Goal: Task Accomplishment & Management: Manage account settings

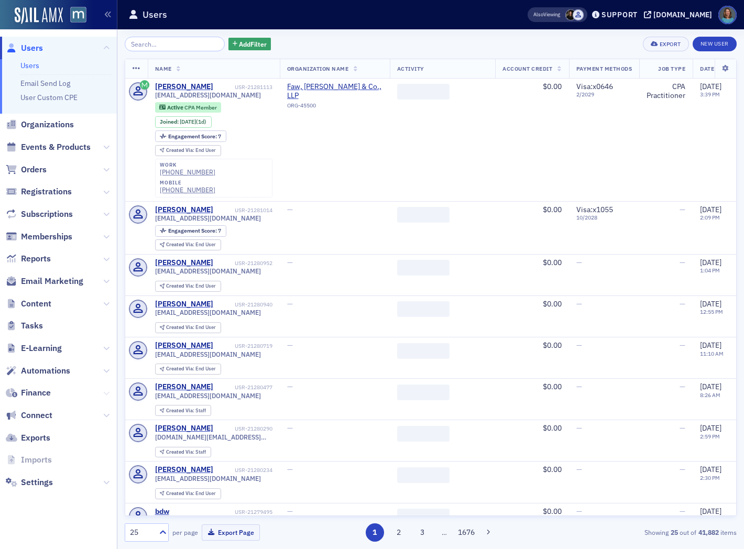
click at [107, 396] on button at bounding box center [106, 393] width 6 height 12
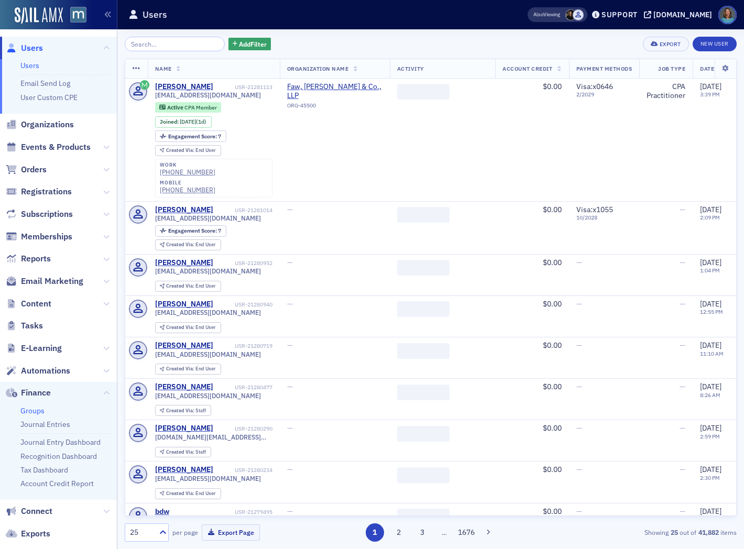
click at [39, 410] on link "Groups" at bounding box center [32, 410] width 24 height 9
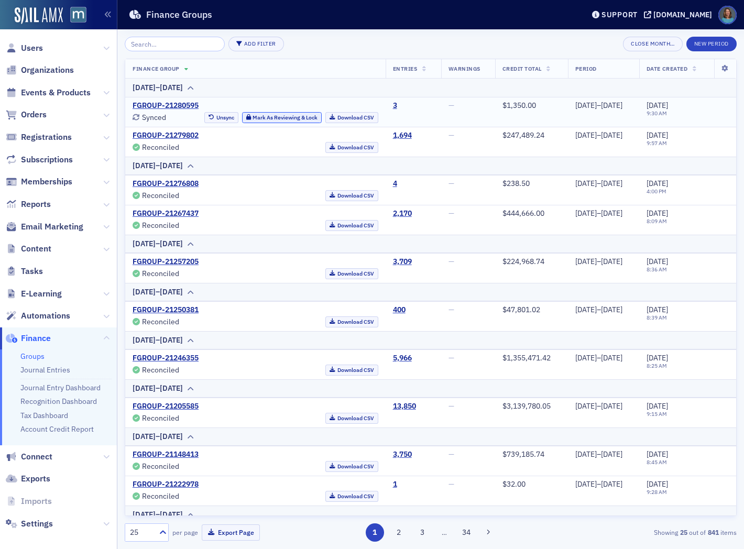
click at [254, 116] on button "Mark As Reviewing & Lock" at bounding box center [282, 117] width 80 height 11
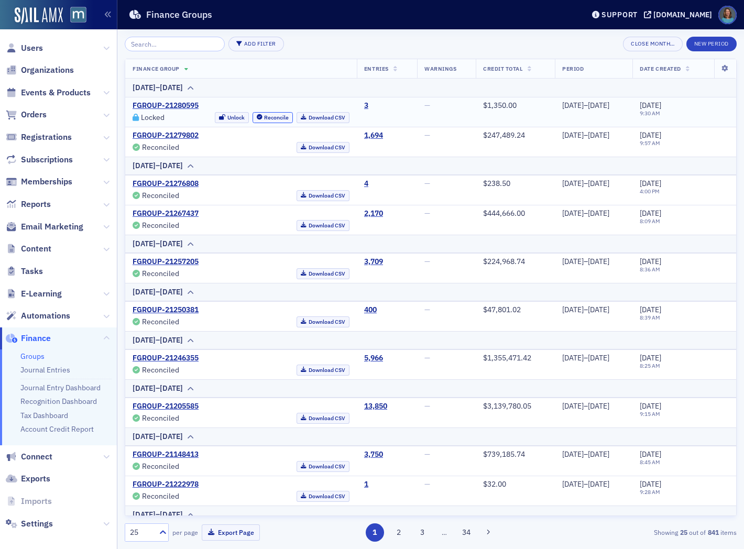
click at [254, 116] on button "Reconcile" at bounding box center [272, 117] width 41 height 11
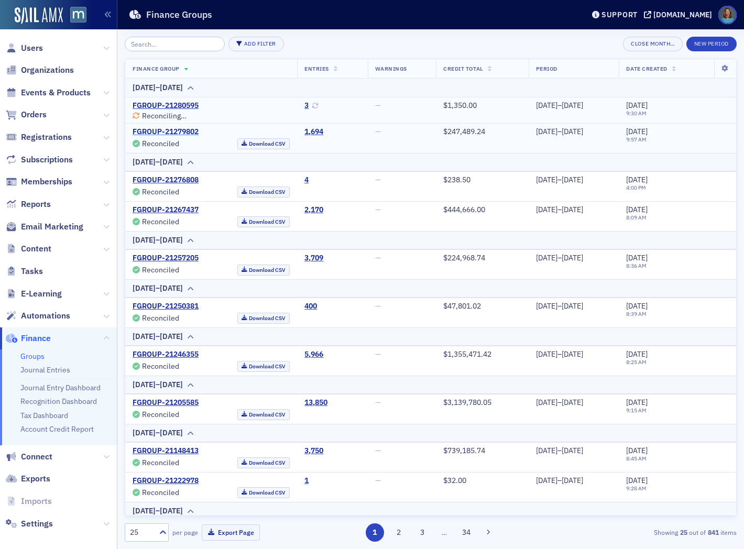
click at [174, 132] on link "FGROUP-21279802" at bounding box center [166, 131] width 66 height 9
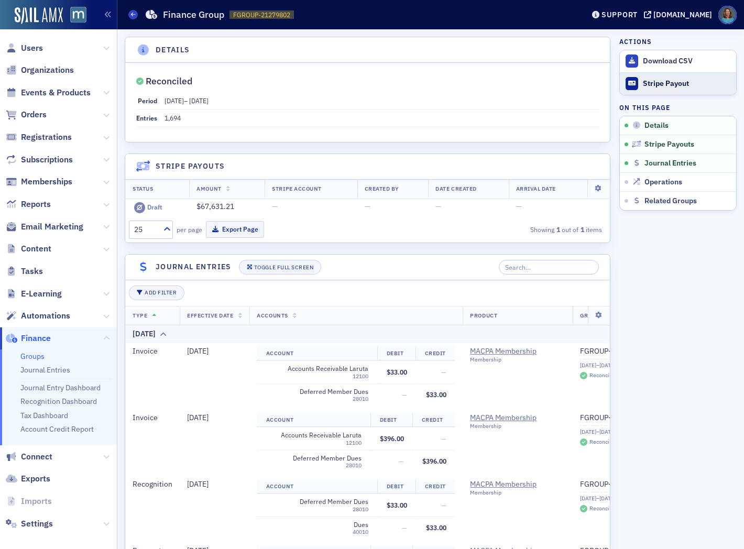
click at [650, 85] on div "Stripe Payout" at bounding box center [687, 83] width 88 height 9
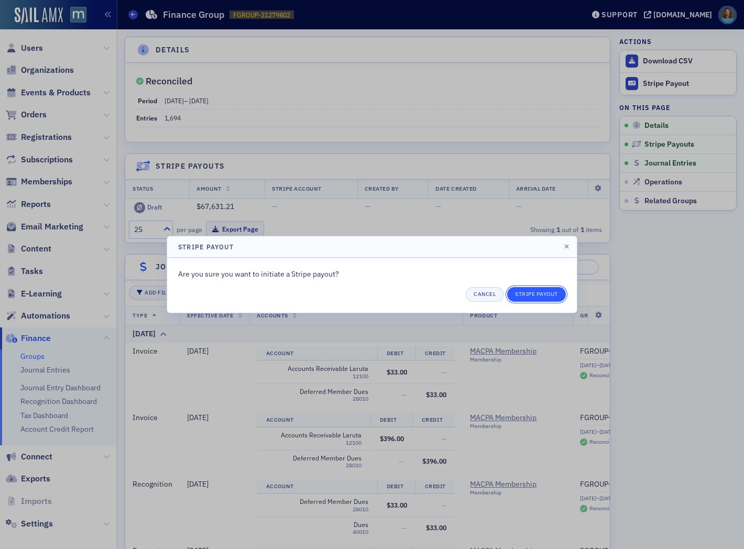
click at [524, 297] on button "Stripe Payout" at bounding box center [536, 294] width 59 height 15
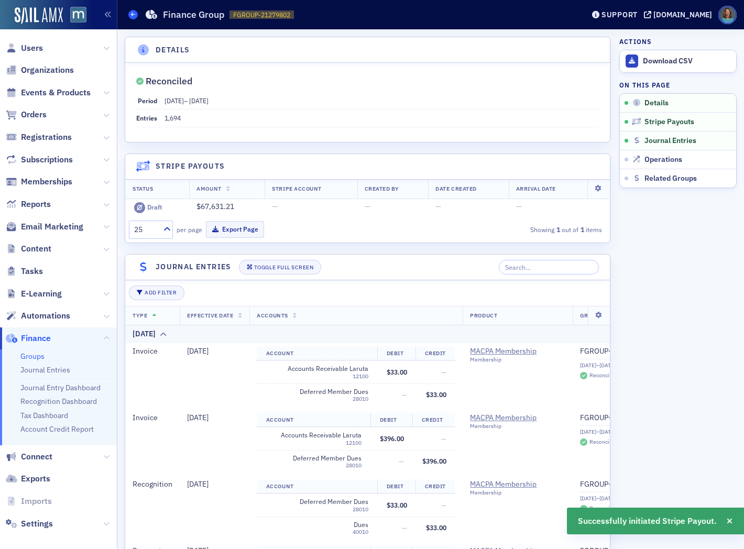
click at [134, 13] on icon at bounding box center [133, 14] width 4 height 5
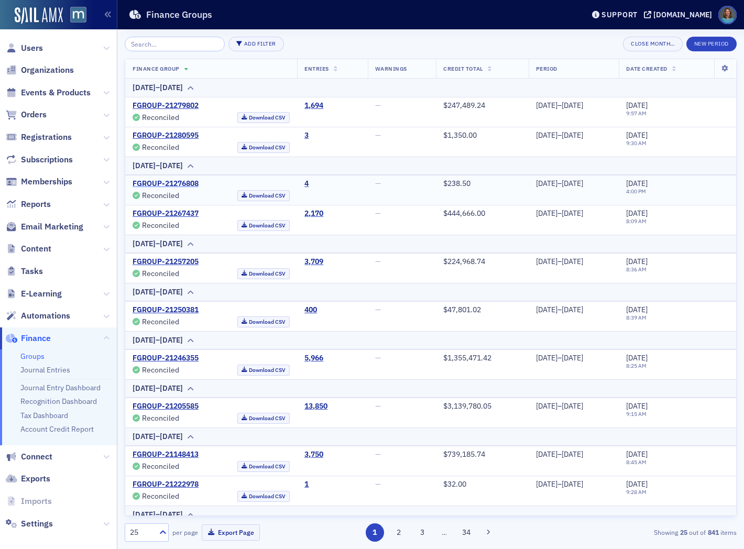
click at [166, 181] on link "FGROUP-21276808" at bounding box center [166, 183] width 66 height 9
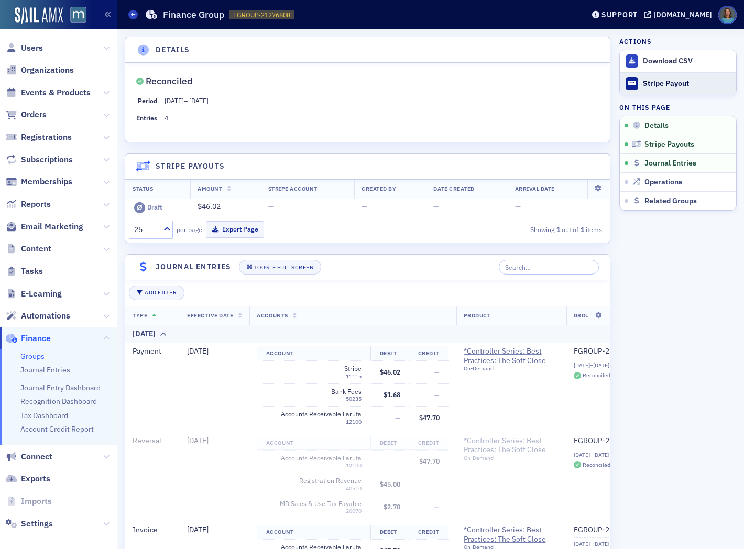
click at [651, 83] on div "Stripe Payout" at bounding box center [687, 83] width 88 height 9
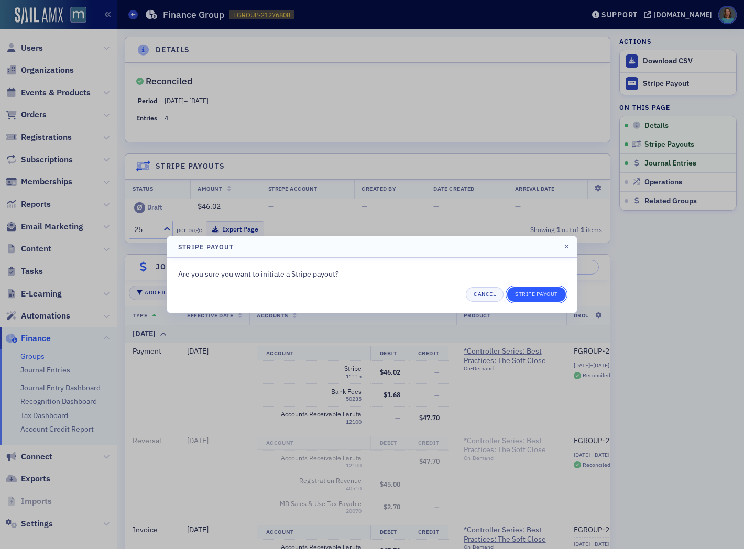
click at [529, 293] on button "Stripe Payout" at bounding box center [536, 294] width 59 height 15
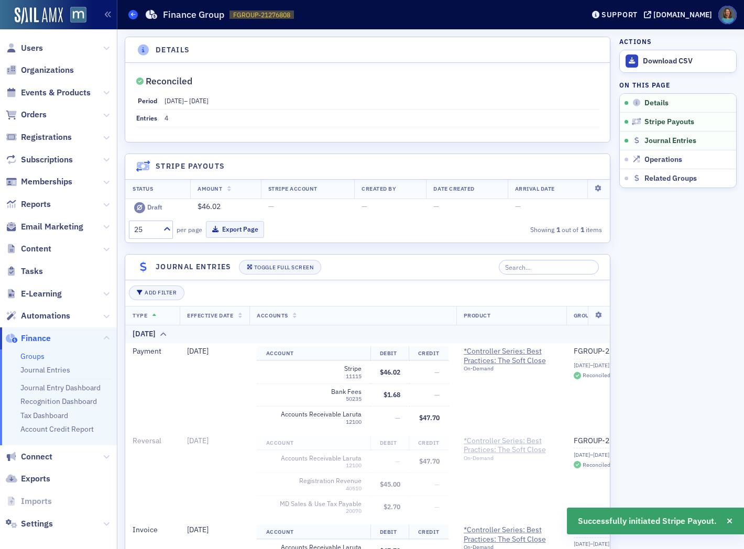
click at [135, 13] on span at bounding box center [132, 14] width 9 height 9
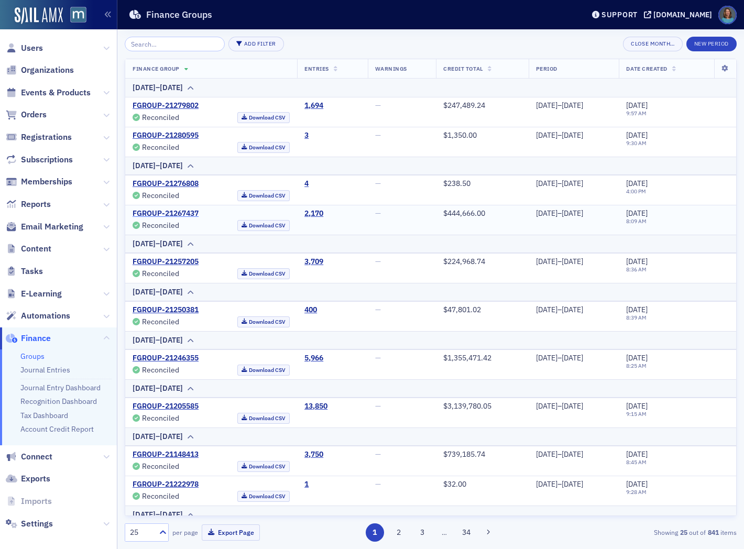
click at [181, 213] on link "FGROUP-21267437" at bounding box center [166, 213] width 66 height 9
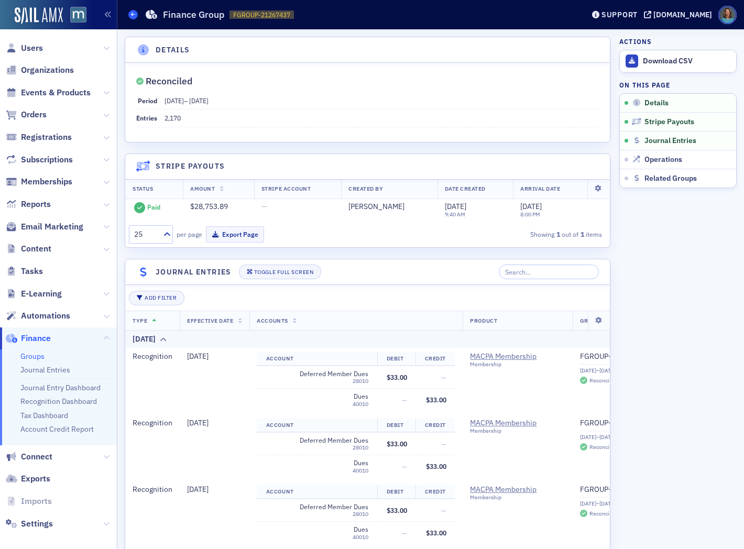
click at [131, 18] on span at bounding box center [132, 14] width 9 height 9
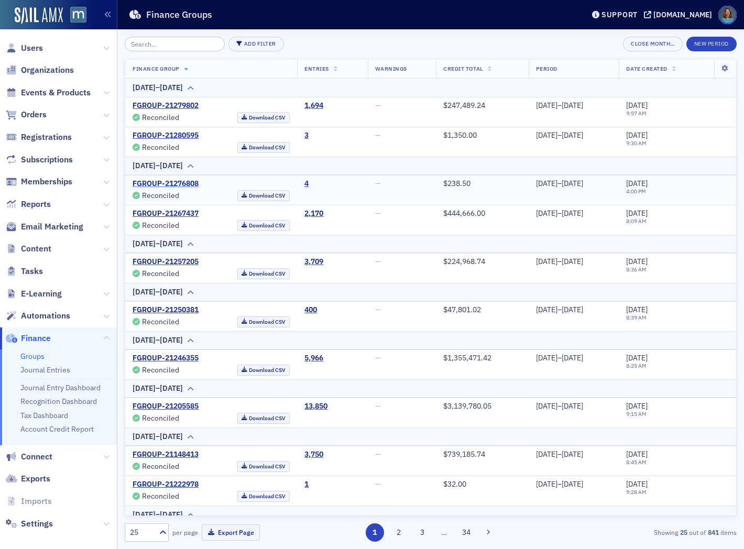
click at [166, 181] on link "FGROUP-21276808" at bounding box center [166, 183] width 66 height 9
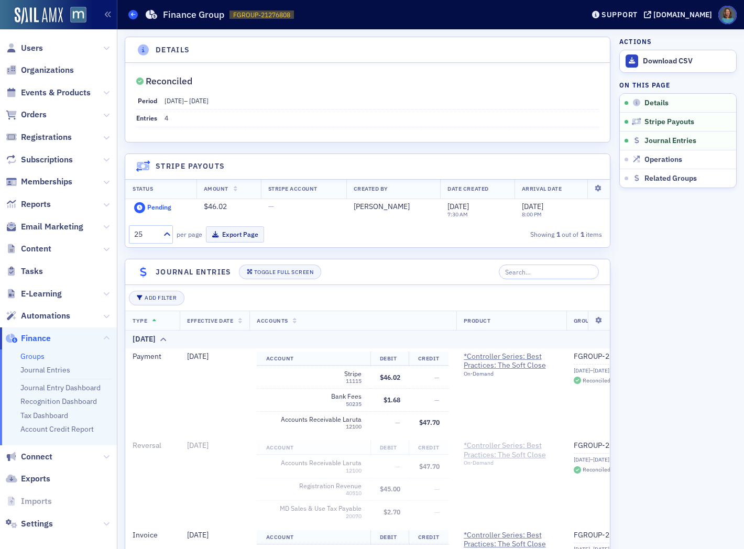
click at [134, 14] on icon at bounding box center [133, 14] width 4 height 5
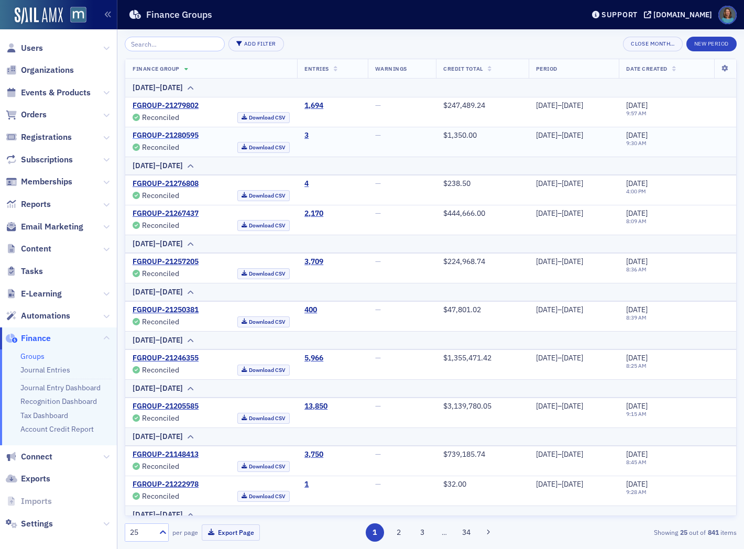
click at [178, 135] on link "FGROUP-21280595" at bounding box center [166, 135] width 66 height 9
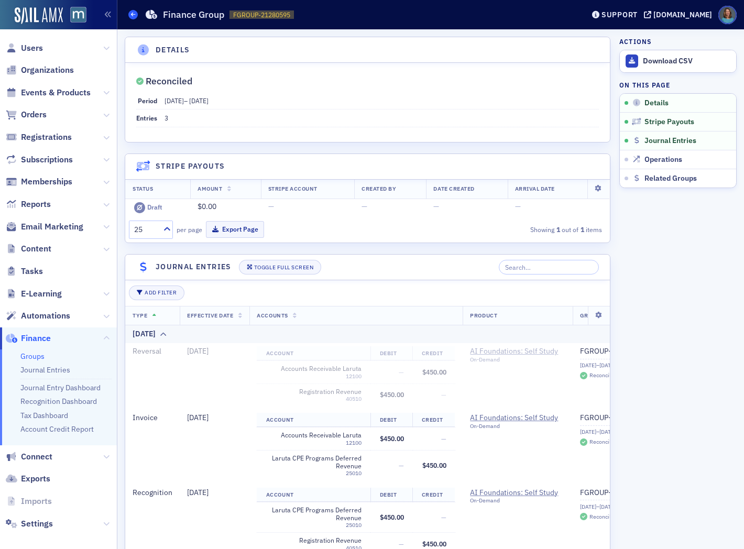
click at [134, 14] on icon at bounding box center [133, 14] width 4 height 5
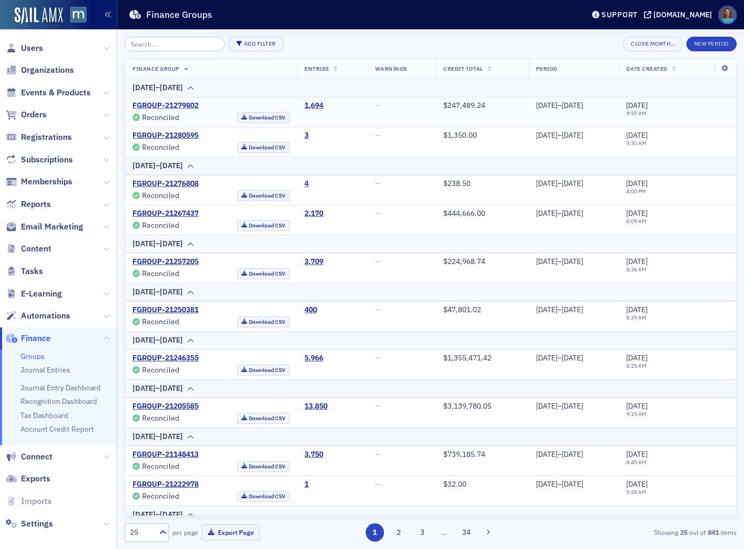
click at [188, 105] on link "FGROUP-21279802" at bounding box center [166, 105] width 66 height 9
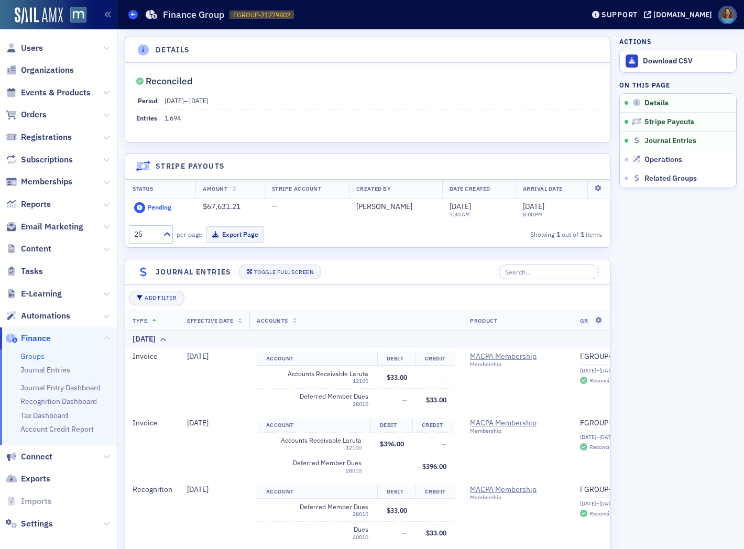
click at [133, 10] on span at bounding box center [132, 14] width 9 height 9
